Goal: Task Accomplishment & Management: Use online tool/utility

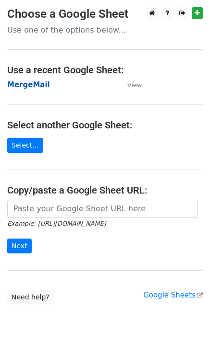
drag, startPoint x: 0, startPoint y: 0, endPoint x: 33, endPoint y: 86, distance: 92.3
click at [33, 86] on strong "MergeMail" at bounding box center [28, 85] width 43 height 9
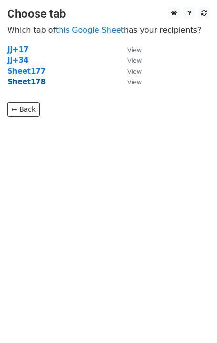
click at [32, 83] on strong "Sheet178" at bounding box center [26, 82] width 38 height 9
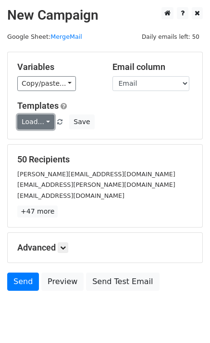
click at [38, 120] on link "Load..." at bounding box center [35, 122] width 37 height 15
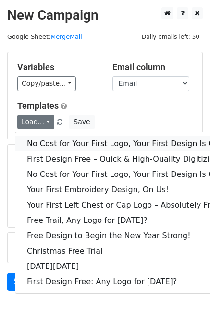
click at [49, 141] on link "No Cost for Your First Logo, Your First Design Is On Us!" at bounding box center [130, 143] width 230 height 15
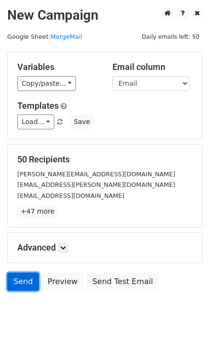
click at [18, 274] on link "Send" at bounding box center [23, 282] width 32 height 18
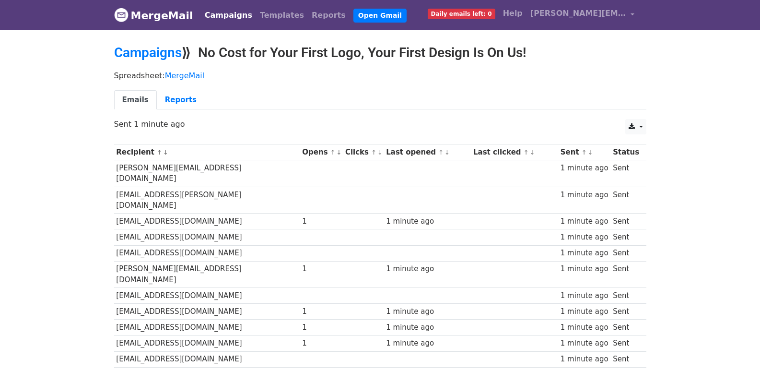
scroll to position [668, 0]
